Goal: Transaction & Acquisition: Book appointment/travel/reservation

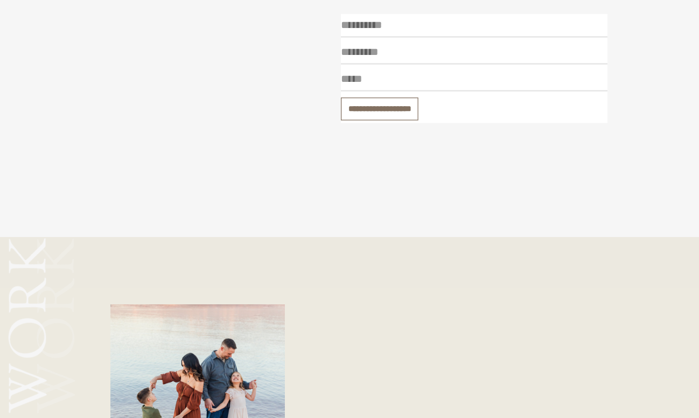
scroll to position [1795, 0]
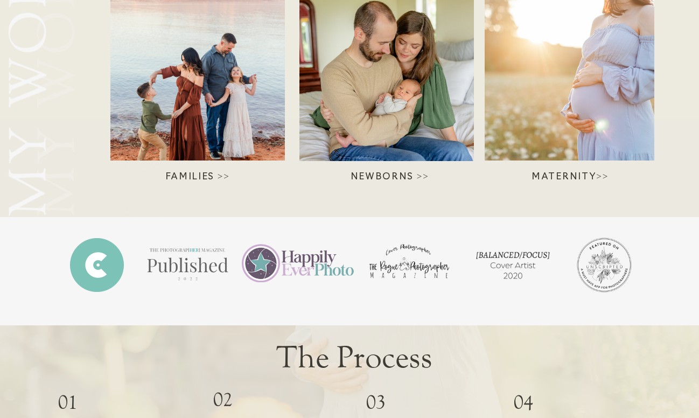
click at [196, 80] on div at bounding box center [197, 79] width 174 height 161
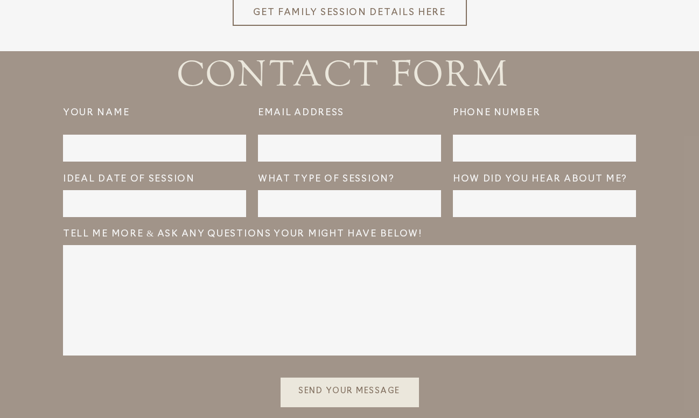
scroll to position [2379, 0]
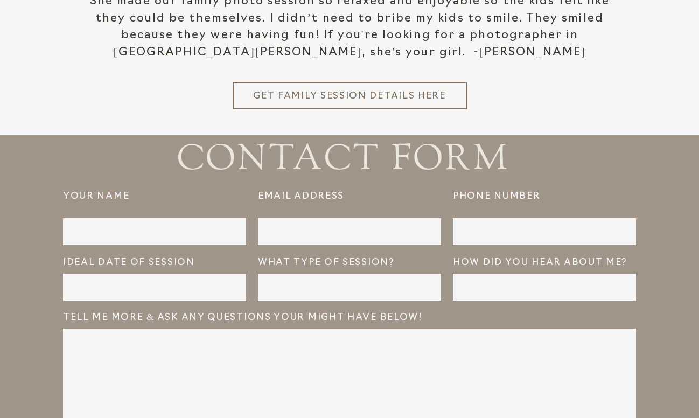
click at [443, 97] on h3 "Get Family Session details here" at bounding box center [349, 94] width 194 height 11
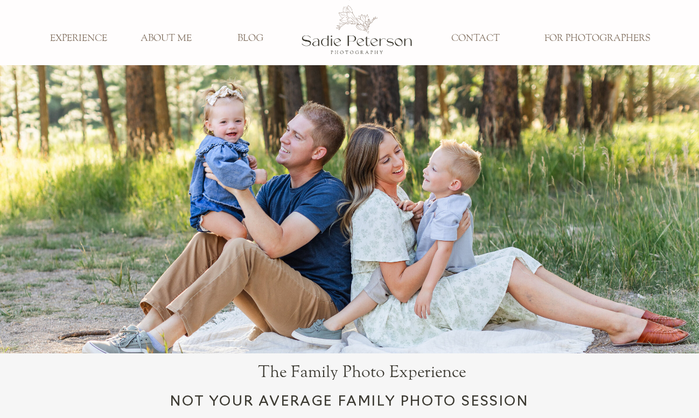
click at [90, 40] on h3 "EXPERIENCE" at bounding box center [78, 39] width 71 height 12
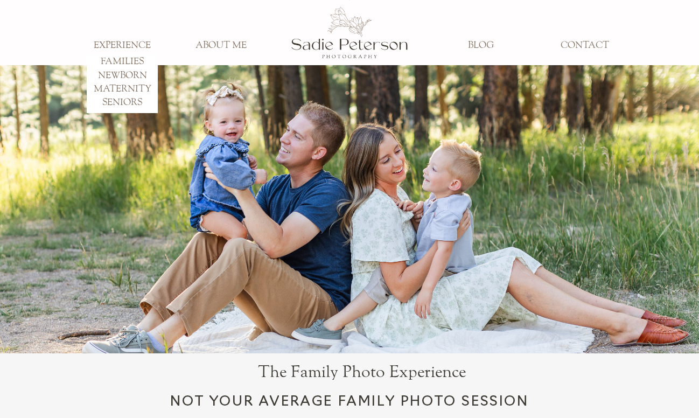
click at [116, 61] on h3 "FAMILIES" at bounding box center [122, 62] width 71 height 12
click at [128, 56] on h3 "FAMILIES" at bounding box center [122, 62] width 71 height 12
click at [120, 62] on h3 "FAMILIES" at bounding box center [122, 62] width 71 height 12
click at [120, 58] on h3 "FAMILIES" at bounding box center [122, 62] width 71 height 12
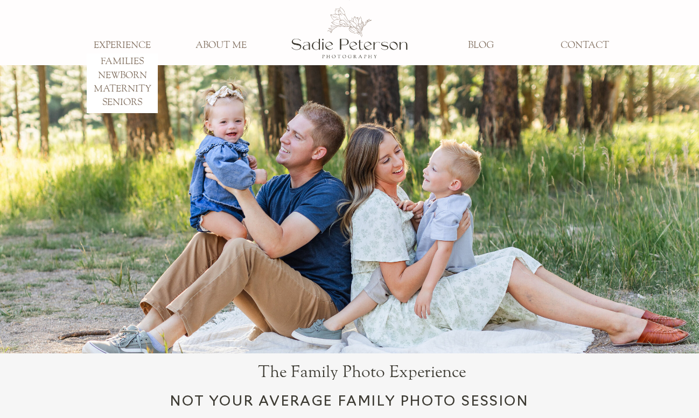
click at [120, 58] on h3 "FAMILIES" at bounding box center [122, 62] width 71 height 12
click at [120, 43] on h3 "EXPERIENCE" at bounding box center [122, 46] width 71 height 12
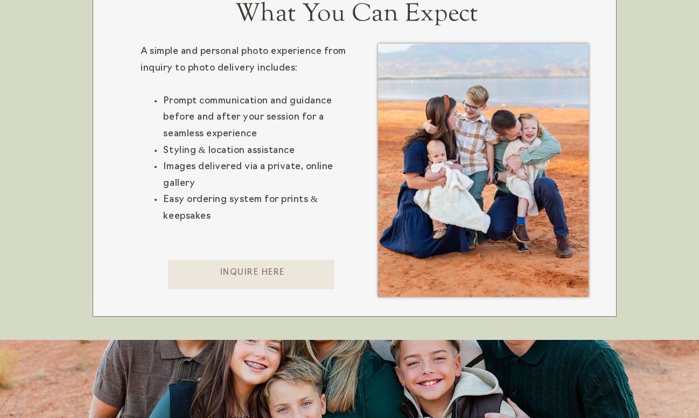
scroll to position [639, 0]
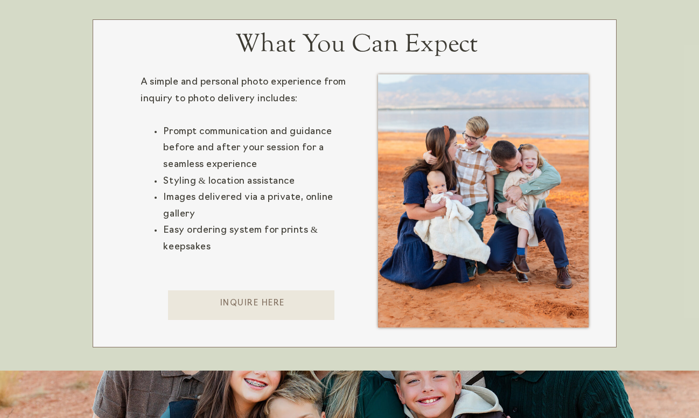
click at [283, 305] on p "Inquire here" at bounding box center [252, 309] width 168 height 22
